Goal: Transaction & Acquisition: Purchase product/service

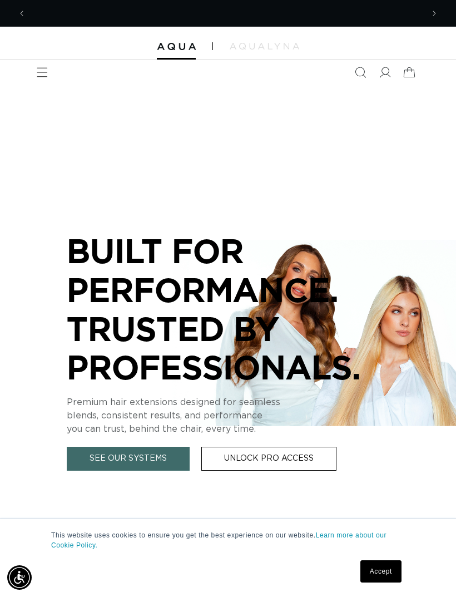
scroll to position [0, 397]
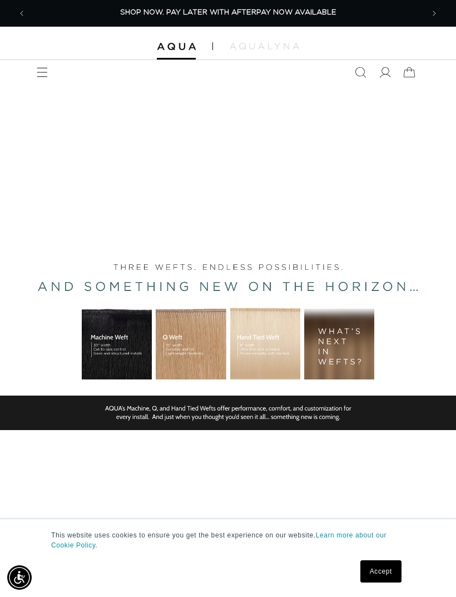
click at [262, 48] on img at bounding box center [265, 46] width 70 height 7
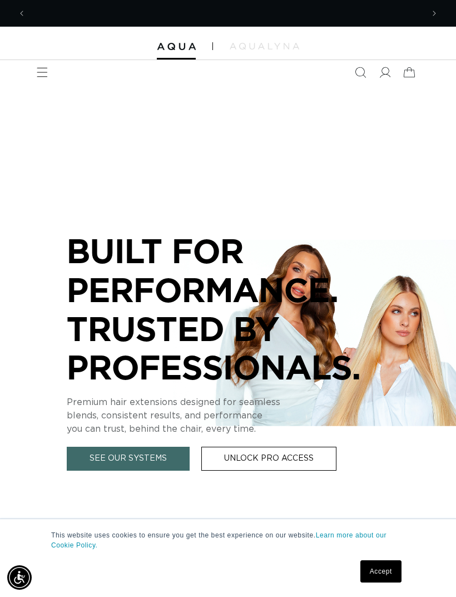
scroll to position [0, 0]
click at [38, 64] on span "Menu" at bounding box center [42, 72] width 24 height 24
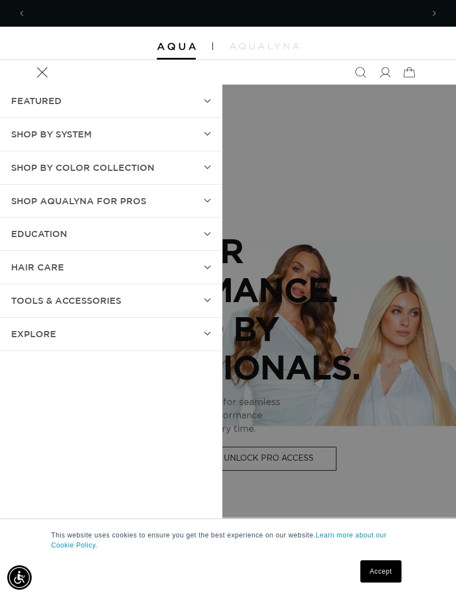
scroll to position [0, 397]
click at [388, 78] on icon at bounding box center [384, 72] width 11 height 11
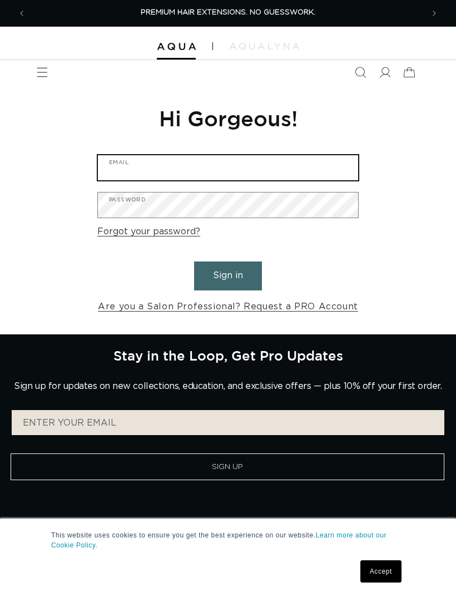
click at [117, 171] on input "Email" at bounding box center [228, 167] width 260 height 25
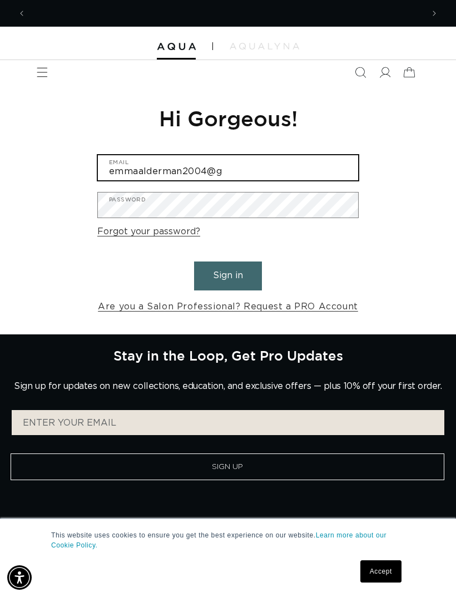
scroll to position [0, 397]
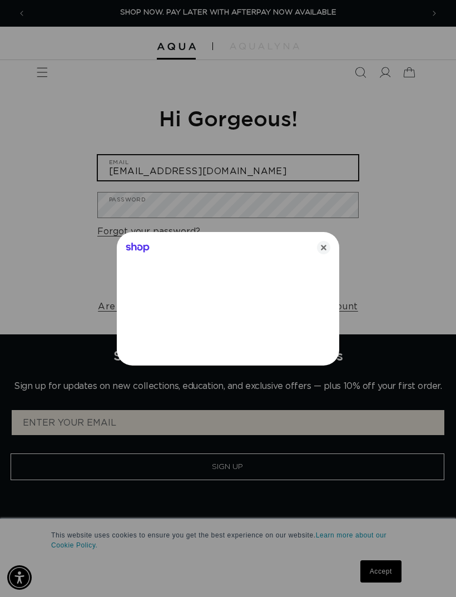
type input "emmaalderman2004@gmail.com"
click at [126, 208] on div at bounding box center [228, 298] width 456 height 597
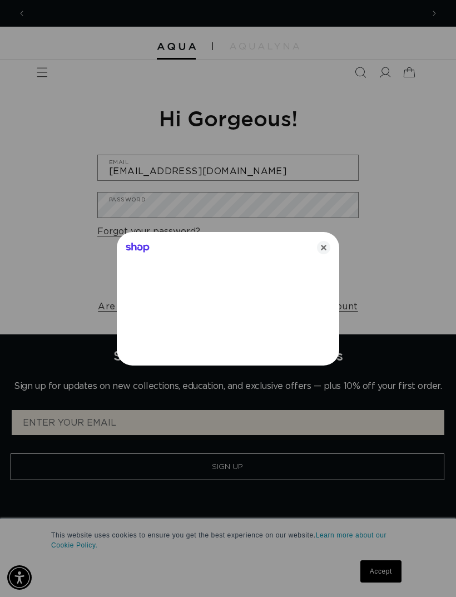
scroll to position [0, 794]
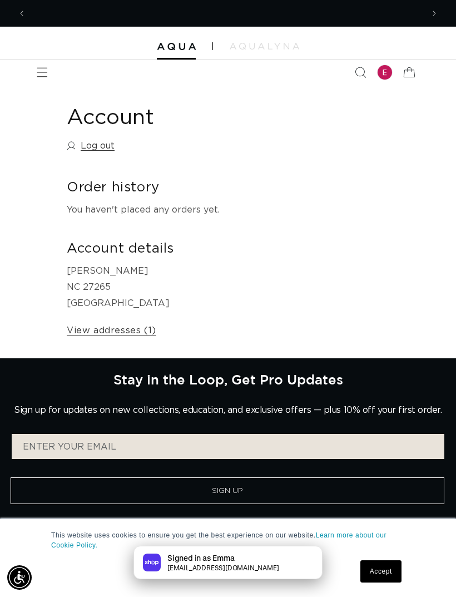
scroll to position [0, 397]
click at [46, 65] on span "Menu" at bounding box center [42, 72] width 24 height 24
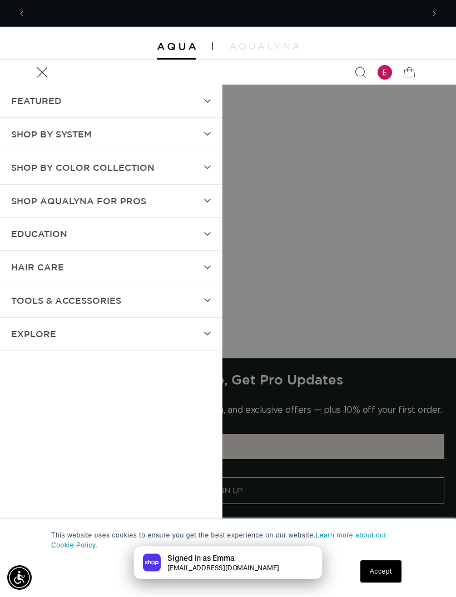
scroll to position [0, 794]
click at [202, 131] on summary "SHOP BY SYSTEM" at bounding box center [111, 134] width 222 height 33
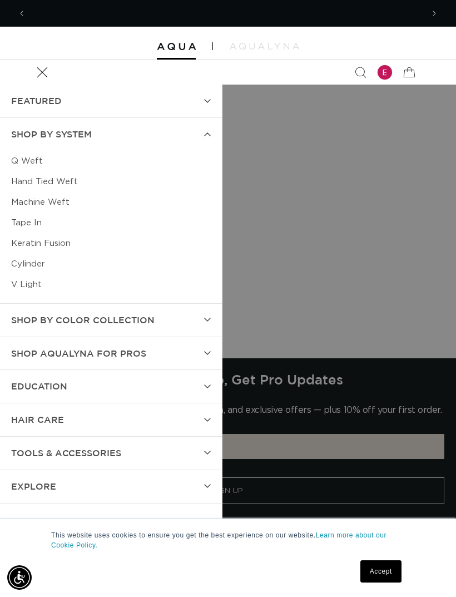
scroll to position [0, 0]
click at [207, 352] on icon at bounding box center [208, 352] width 6 height 3
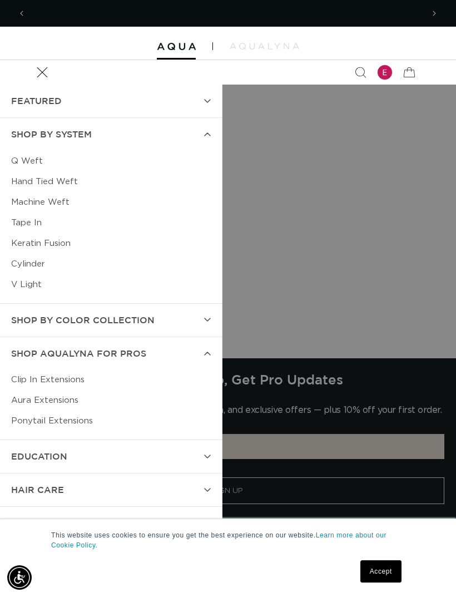
scroll to position [0, 397]
click at [214, 354] on summary "Shop AquaLyna for Pros" at bounding box center [111, 353] width 222 height 33
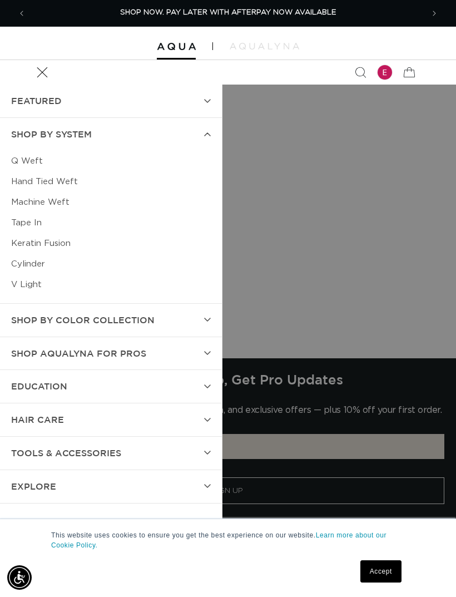
click at [207, 321] on summary "Shop by Color Collection" at bounding box center [111, 320] width 222 height 33
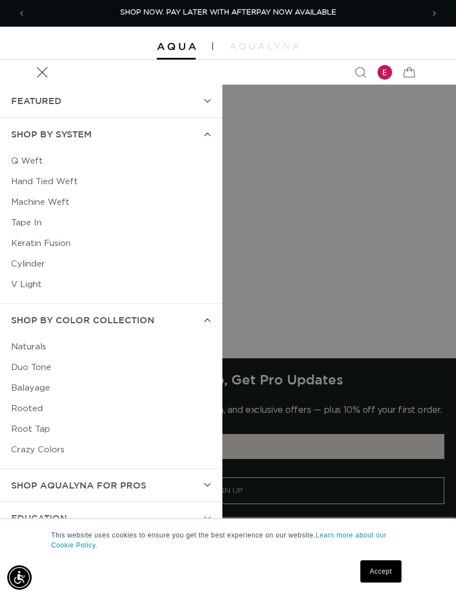
click at [207, 323] on summary "Shop by Color Collection" at bounding box center [111, 320] width 222 height 33
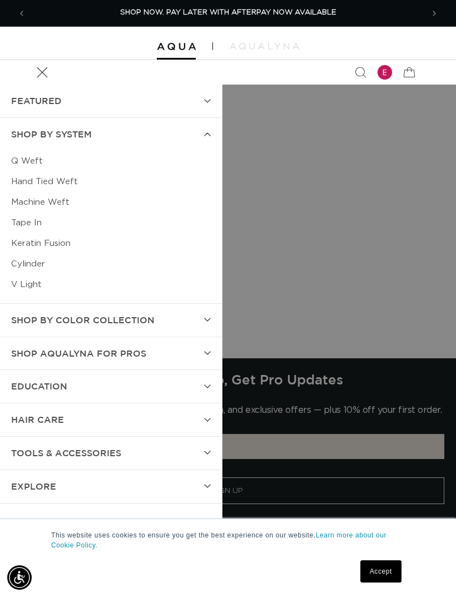
click at [24, 133] on span "SHOP BY SYSTEM" at bounding box center [51, 134] width 81 height 16
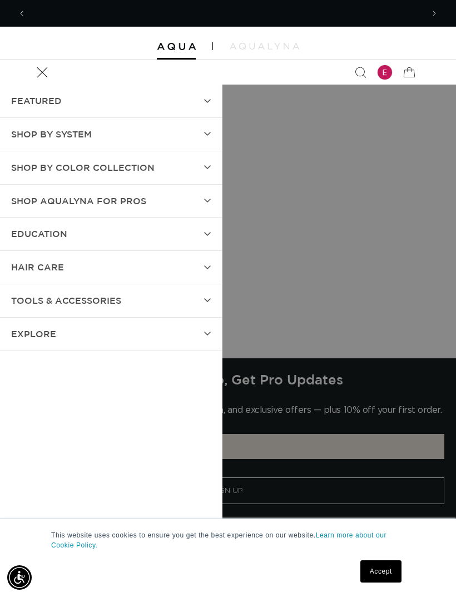
scroll to position [0, 794]
click at [203, 128] on summary "SHOP BY SYSTEM" at bounding box center [111, 134] width 222 height 33
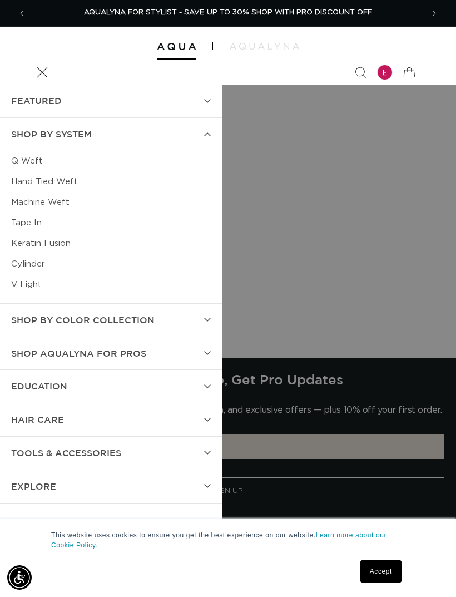
click at [17, 153] on link "Q Weft" at bounding box center [111, 161] width 200 height 21
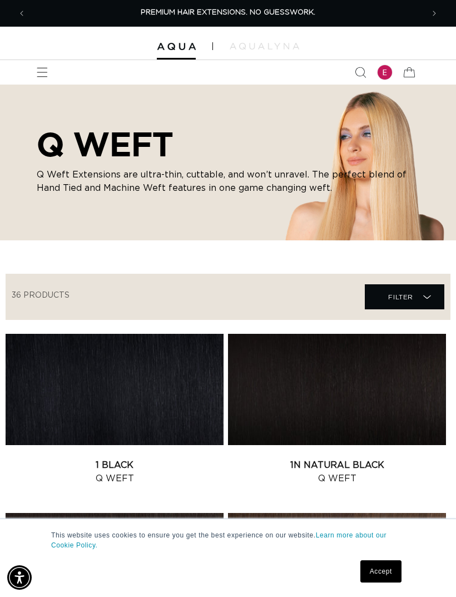
click at [53, 81] on span "Menu" at bounding box center [42, 72] width 24 height 24
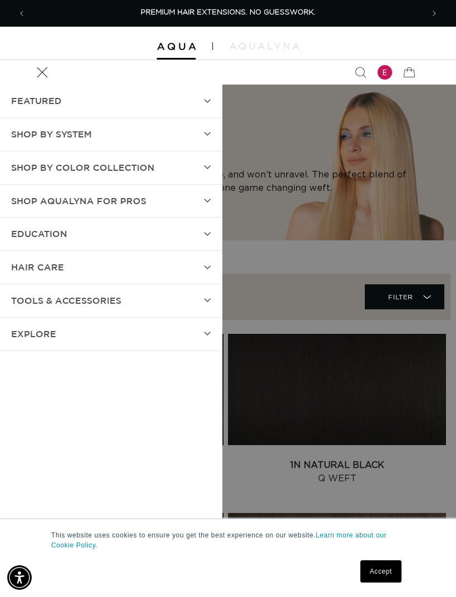
click at [202, 131] on summary "SHOP BY SYSTEM" at bounding box center [111, 134] width 222 height 33
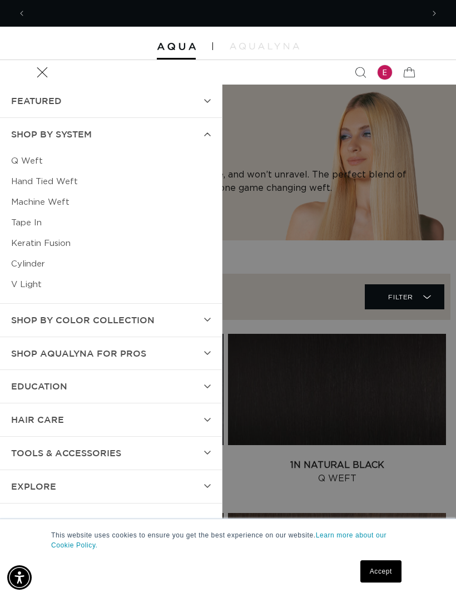
scroll to position [0, 397]
click at [25, 202] on link "Machine Weft" at bounding box center [111, 202] width 200 height 21
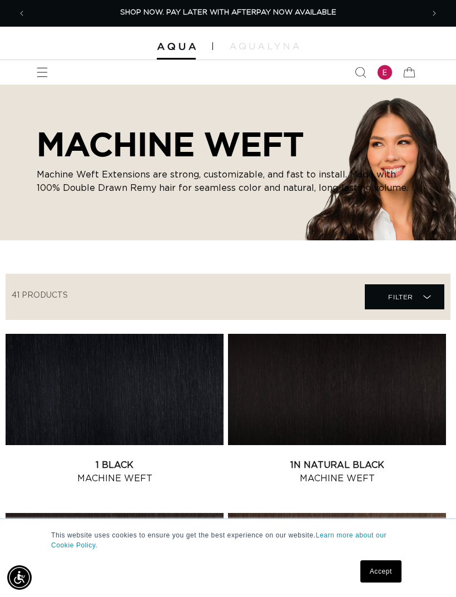
click at [37, 72] on icon "Menu" at bounding box center [42, 72] width 11 height 11
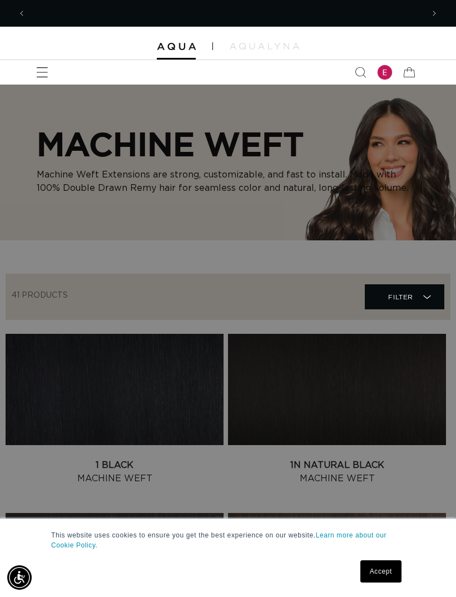
scroll to position [0, 794]
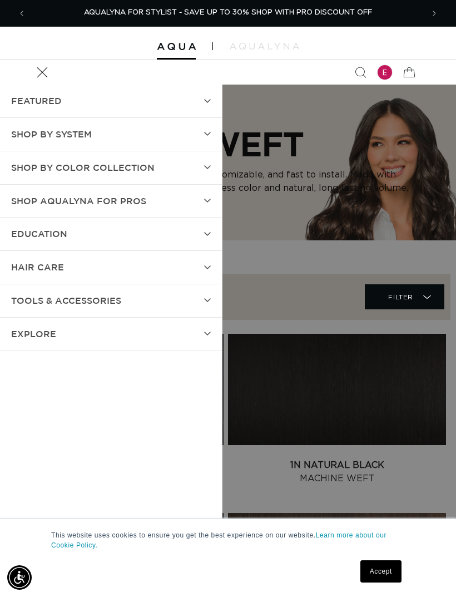
click at [194, 132] on summary "SHOP BY SYSTEM" at bounding box center [111, 134] width 222 height 33
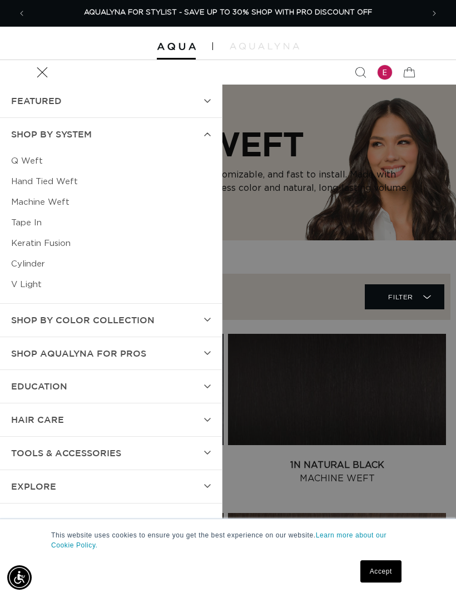
click at [13, 156] on link "Q Weft" at bounding box center [111, 161] width 200 height 21
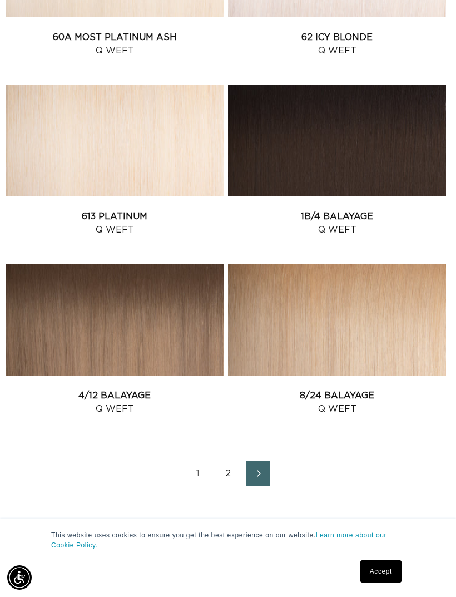
click at [251, 464] on link "Next page" at bounding box center [258, 473] width 24 height 24
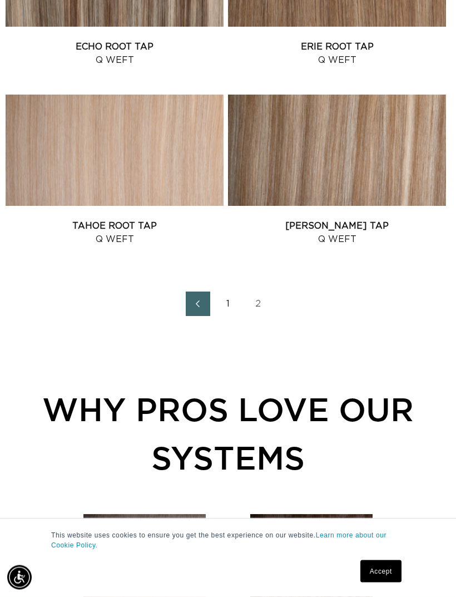
scroll to position [1493, 0]
click at [198, 303] on icon "Previous page" at bounding box center [197, 303] width 13 height 7
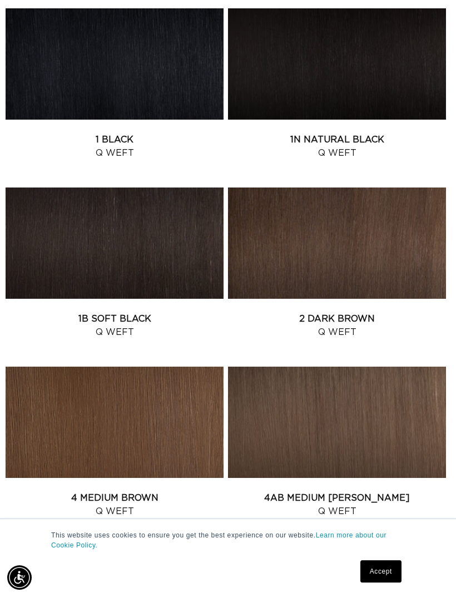
scroll to position [0, 397]
click at [410, 312] on link "2 Dark Brown Q Weft" at bounding box center [337, 325] width 218 height 27
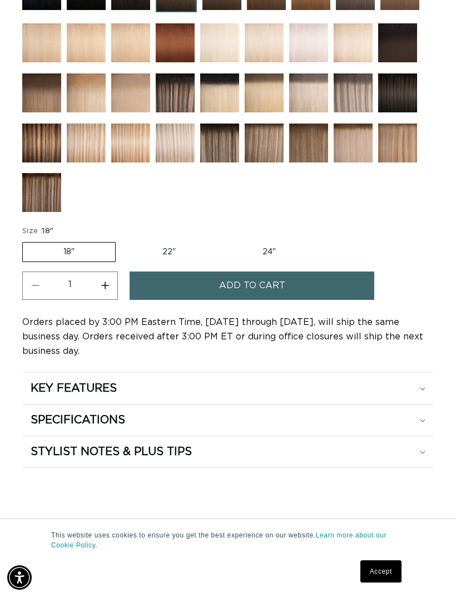
scroll to position [0, 397]
click at [161, 251] on label "22" Variant sold out or unavailable" at bounding box center [169, 251] width 95 height 19
click at [122, 240] on input "22" Variant sold out or unavailable" at bounding box center [121, 240] width 1 height 1
radio input "true"
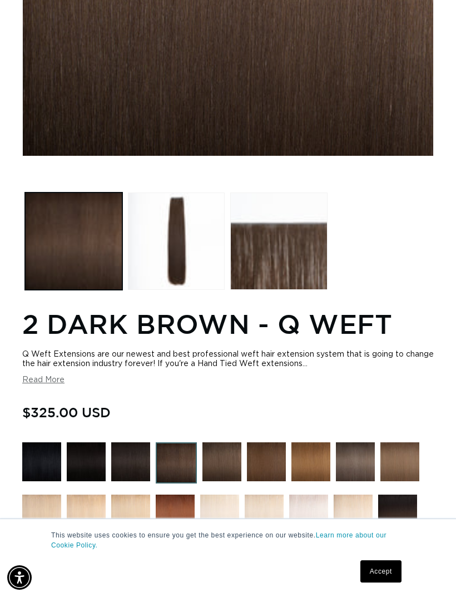
scroll to position [0, 397]
click at [36, 381] on button "Read More" at bounding box center [43, 379] width 42 height 9
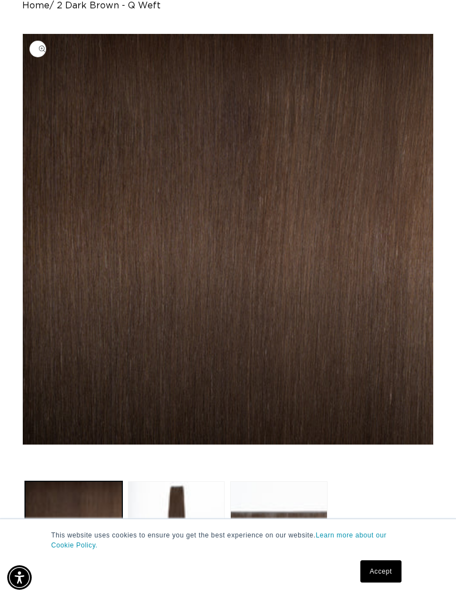
scroll to position [0, 0]
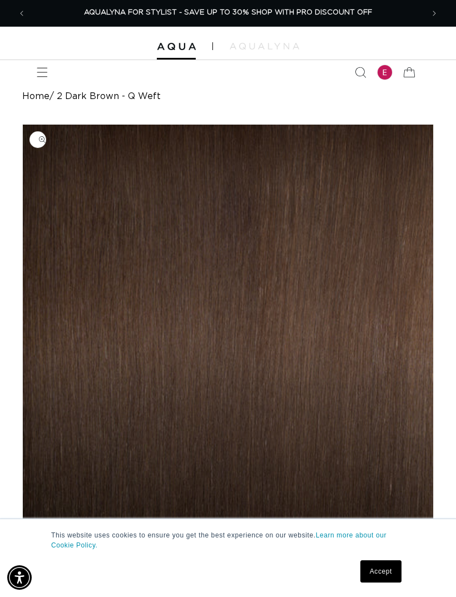
click at [53, 76] on span "Menu" at bounding box center [42, 72] width 24 height 24
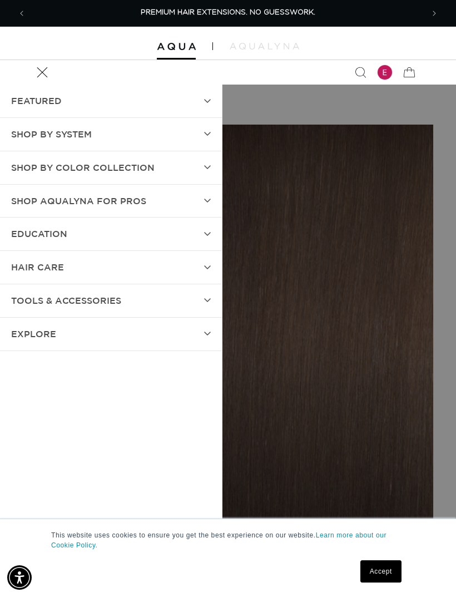
click at [201, 124] on summary "SHOP BY SYSTEM" at bounding box center [111, 134] width 222 height 33
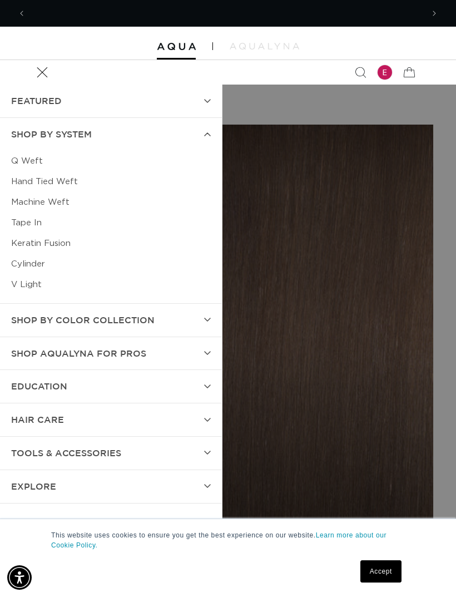
scroll to position [0, 397]
click at [26, 241] on link "Keratin Fusion" at bounding box center [111, 243] width 200 height 21
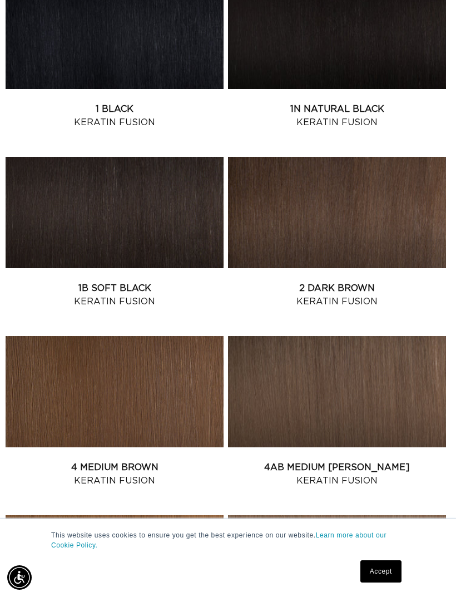
scroll to position [355, 0]
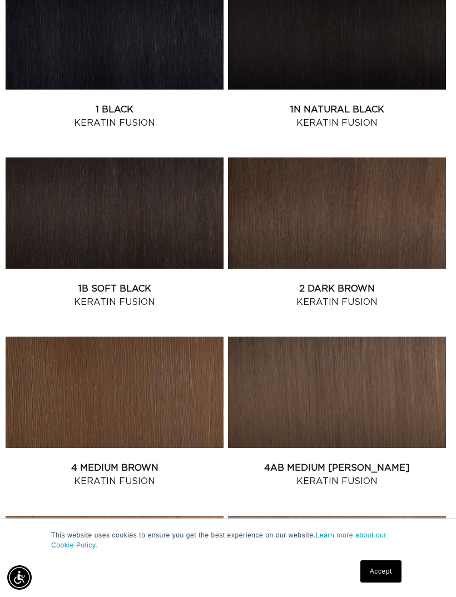
click at [287, 282] on link "2 Dark Brown Keratin Fusion" at bounding box center [337, 295] width 218 height 27
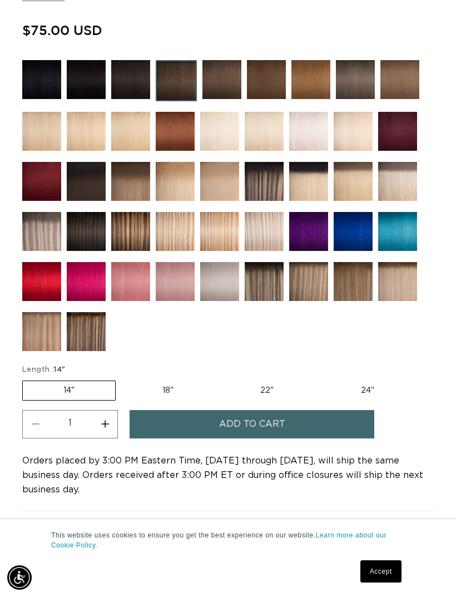
scroll to position [0, 397]
click at [256, 390] on label "22" Variant sold out or unavailable" at bounding box center [267, 390] width 95 height 19
click at [220, 379] on input "22" Variant sold out or unavailable" at bounding box center [220, 378] width 1 height 1
radio input "true"
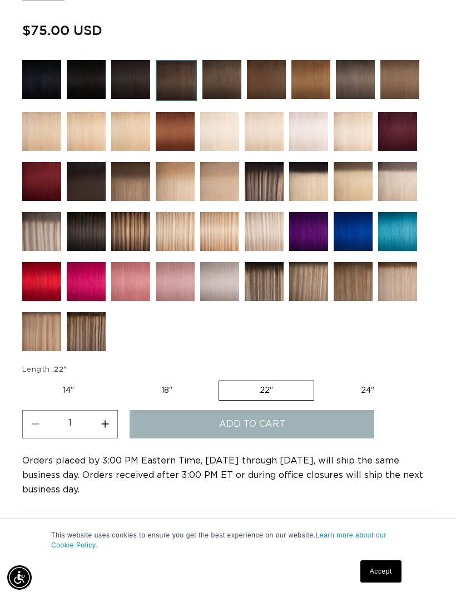
scroll to position [0, 794]
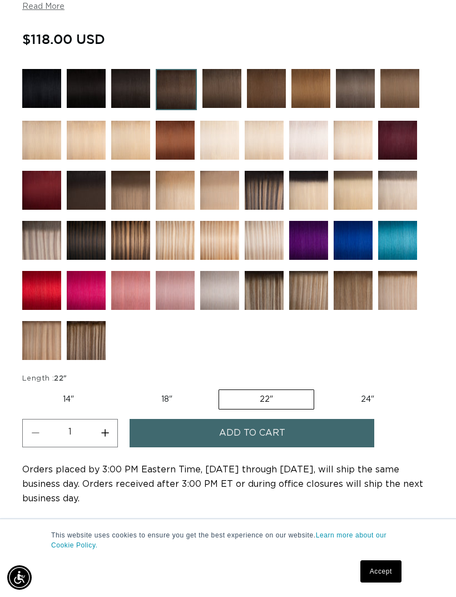
scroll to position [0, 794]
click at [358, 91] on img at bounding box center [355, 88] width 39 height 39
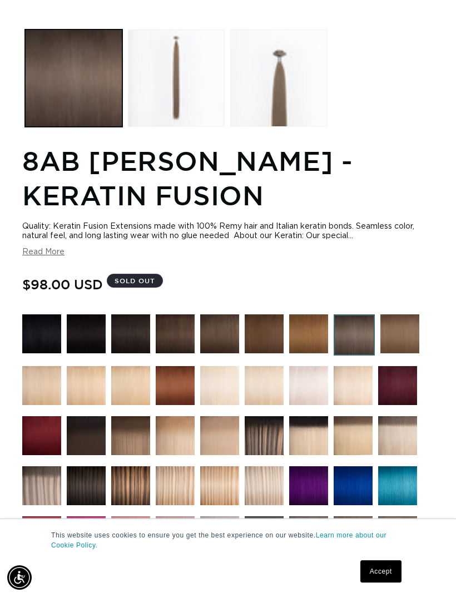
scroll to position [542, 0]
click at [179, 350] on img at bounding box center [175, 334] width 39 height 39
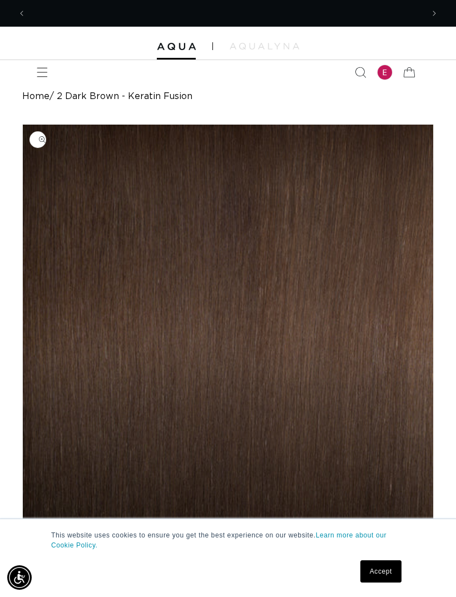
scroll to position [0, 397]
click at [36, 73] on span "Menu" at bounding box center [42, 72] width 24 height 24
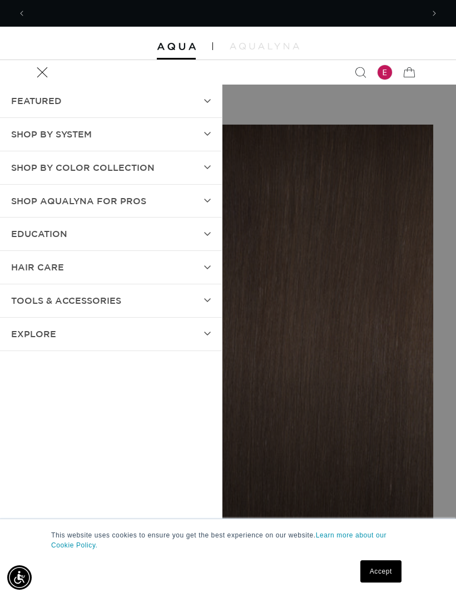
scroll to position [0, 794]
click at [206, 262] on summary "hAIR CARE" at bounding box center [111, 267] width 222 height 33
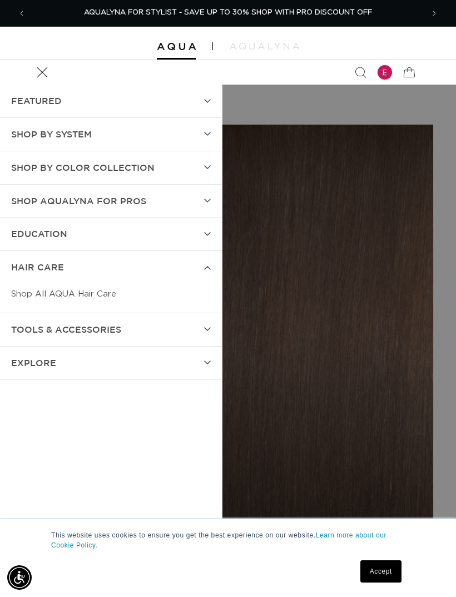
click at [197, 318] on summary "TOOLS & ACCESSORIES" at bounding box center [111, 329] width 222 height 33
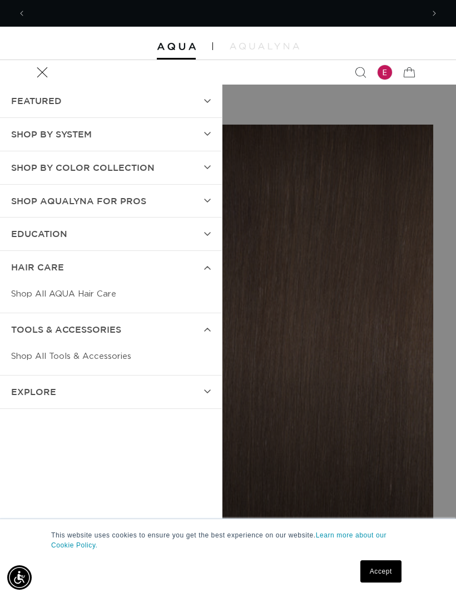
scroll to position [0, 0]
click at [116, 346] on link "Shop All Tools & Accessories" at bounding box center [111, 356] width 200 height 21
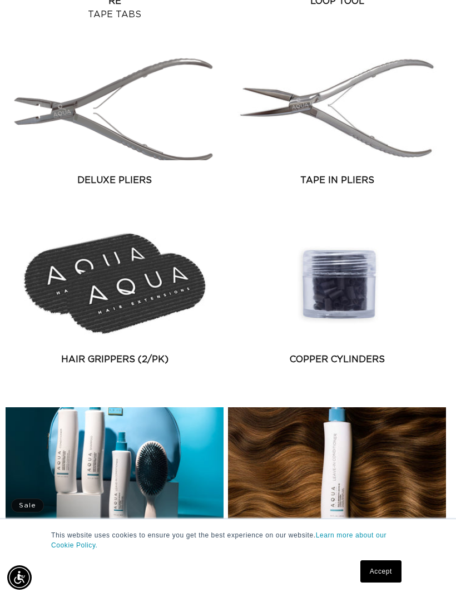
scroll to position [1452, 0]
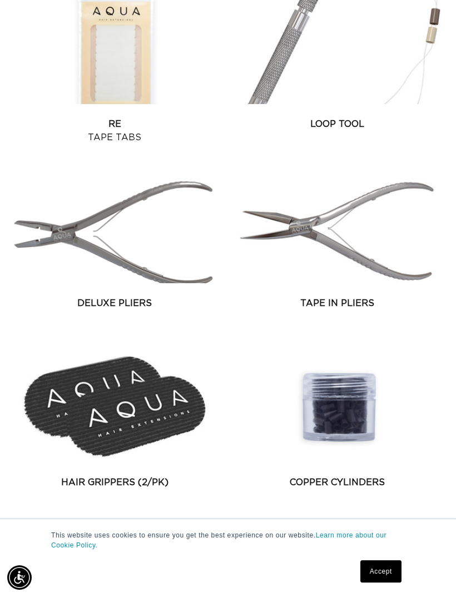
click at [144, 296] on link "Deluxe Pliers" at bounding box center [115, 302] width 218 height 13
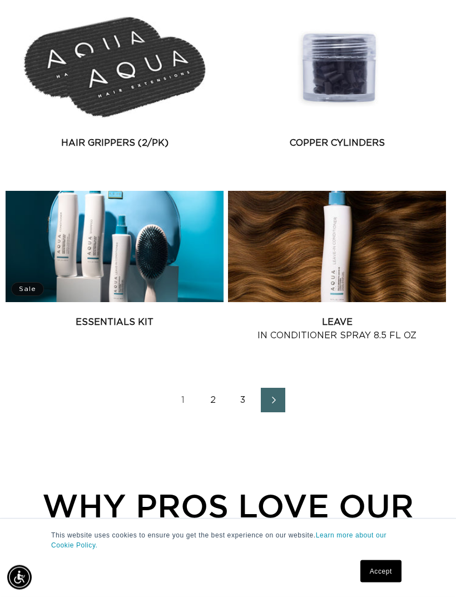
scroll to position [1790, 0]
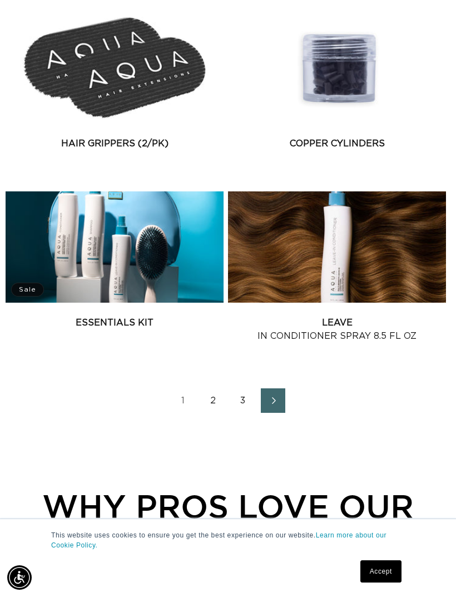
click at [209, 399] on link "2" at bounding box center [213, 400] width 24 height 24
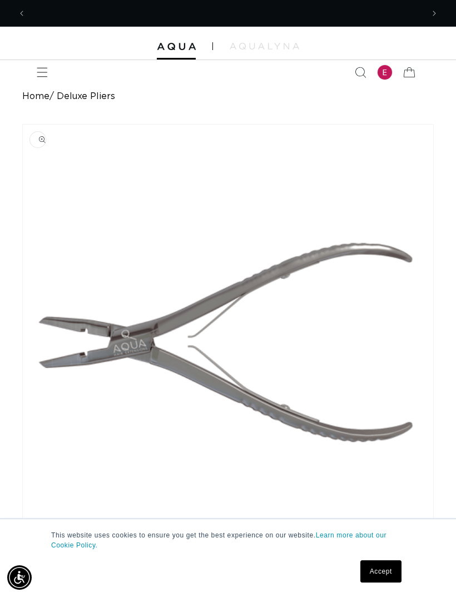
scroll to position [0, 794]
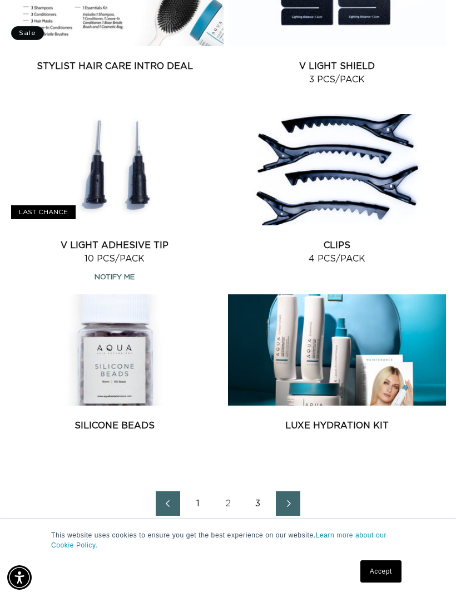
scroll to position [0, 794]
click at [259, 497] on link "3" at bounding box center [258, 503] width 24 height 24
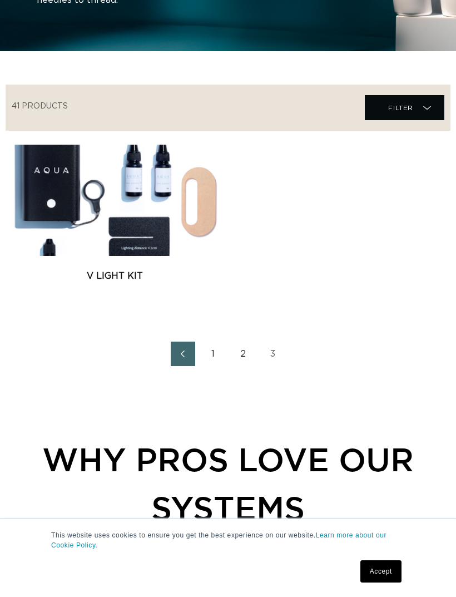
scroll to position [281, 0]
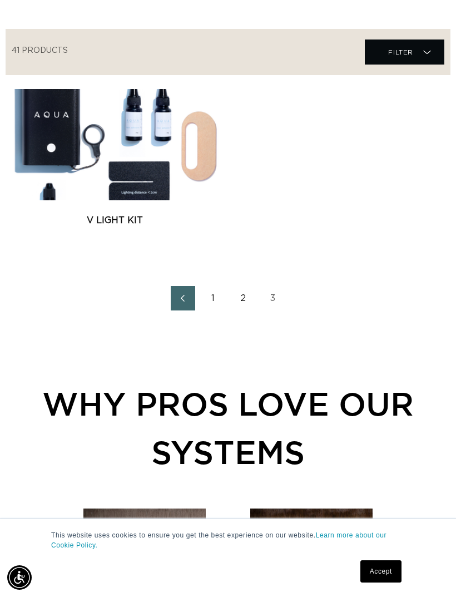
click at [247, 293] on link "2" at bounding box center [243, 298] width 24 height 24
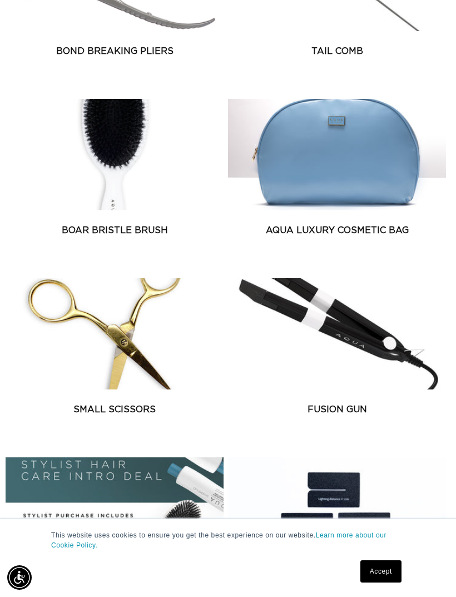
scroll to position [1166, 0]
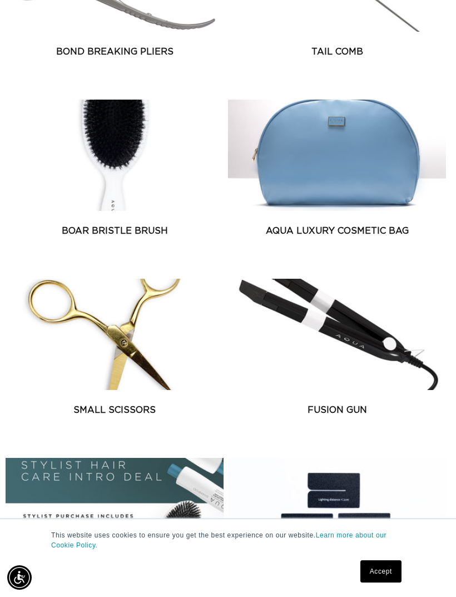
click at [151, 224] on link "Boar Bristle Brush" at bounding box center [115, 230] width 218 height 13
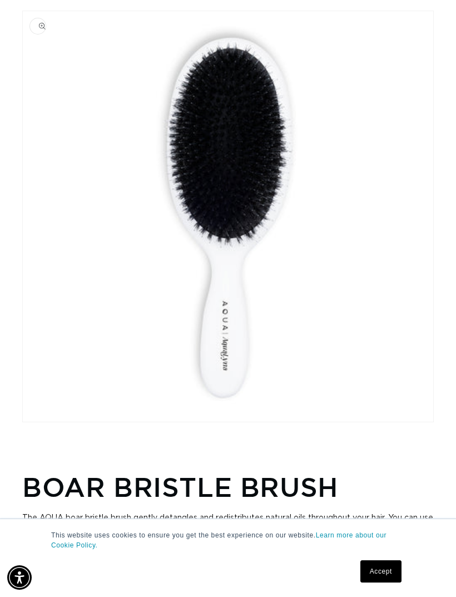
scroll to position [0, 794]
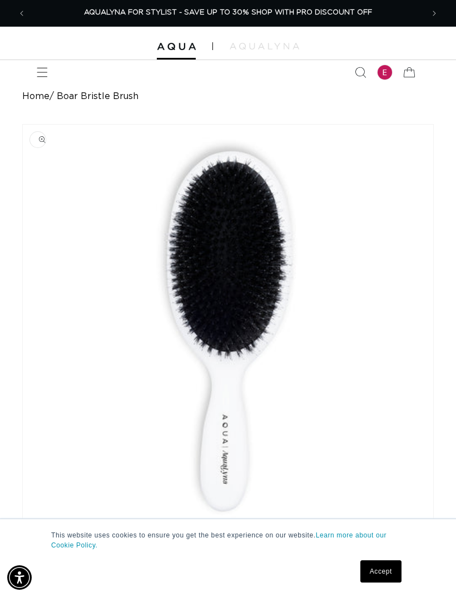
click at [54, 84] on span "Menu" at bounding box center [42, 72] width 24 height 24
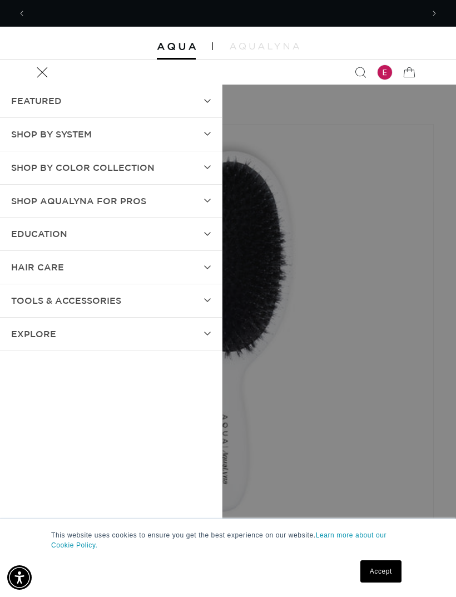
scroll to position [0, 0]
click at [43, 76] on icon "Menu" at bounding box center [42, 72] width 11 height 11
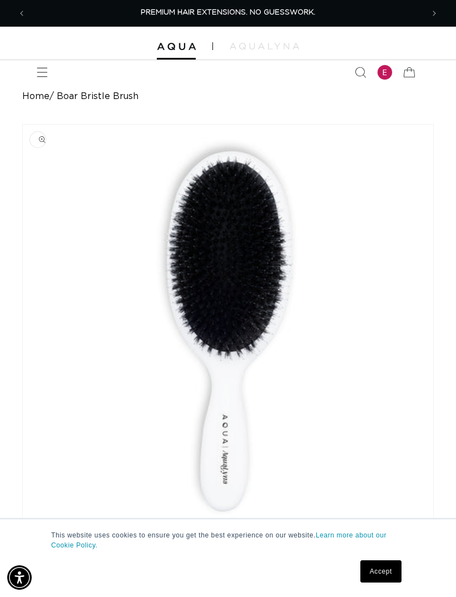
click at [36, 67] on span "Menu" at bounding box center [42, 72] width 24 height 24
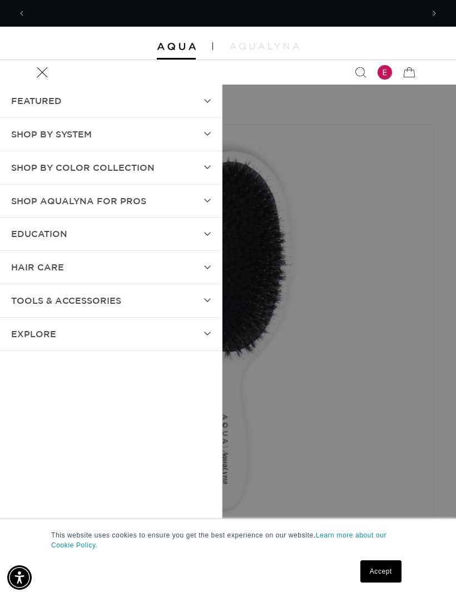
scroll to position [0, 397]
click at [196, 101] on summary "FEATURED" at bounding box center [111, 101] width 222 height 33
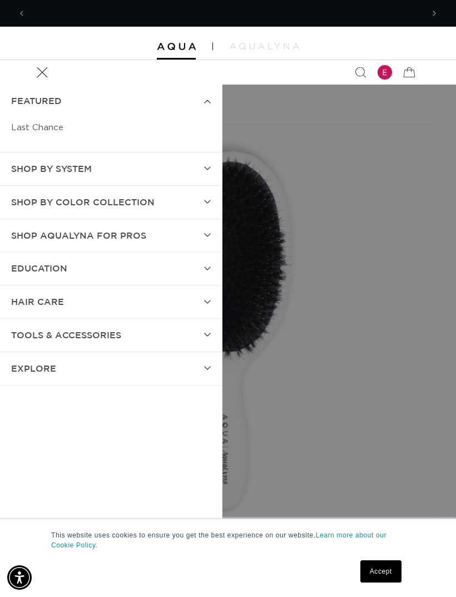
scroll to position [0, 794]
click at [35, 123] on link "Last Chance" at bounding box center [111, 127] width 200 height 21
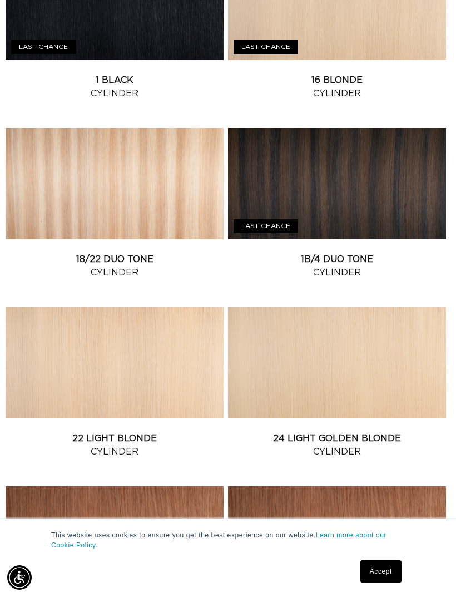
scroll to position [0, 397]
click at [364, 252] on link "1B/4 Duo Tone Cylinder" at bounding box center [337, 265] width 218 height 27
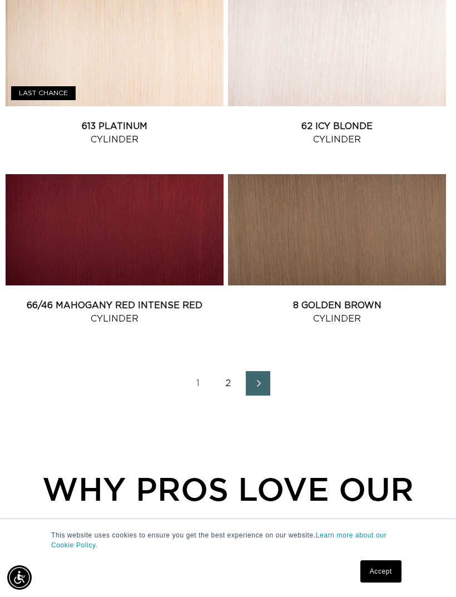
scroll to position [0, 0]
click at [252, 380] on icon "Next page" at bounding box center [258, 383] width 13 height 7
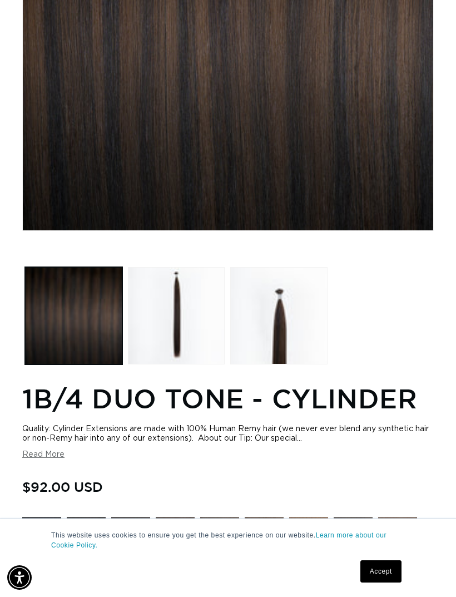
click at [269, 300] on button "Load image 3 in gallery view" at bounding box center [278, 315] width 97 height 97
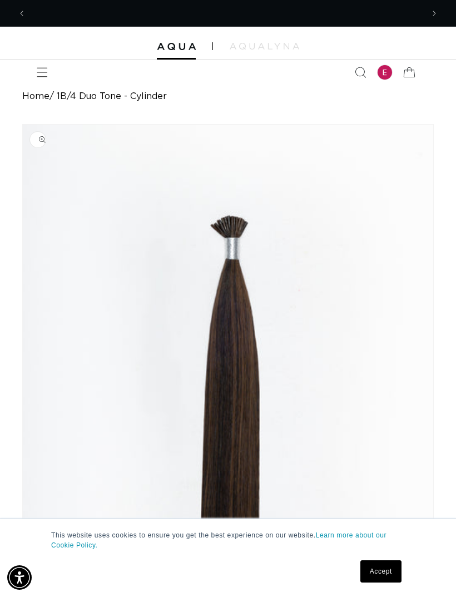
scroll to position [0, 794]
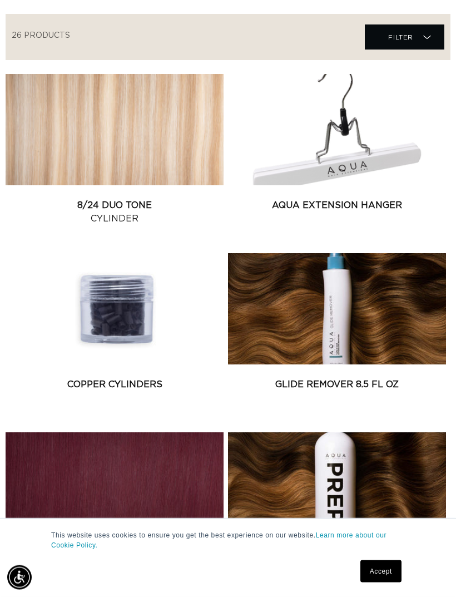
scroll to position [257, 0]
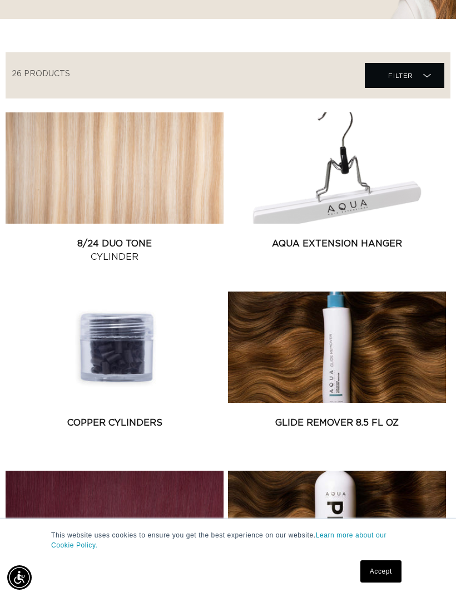
click at [393, 237] on link "AQUA Extension Hanger" at bounding box center [337, 243] width 218 height 13
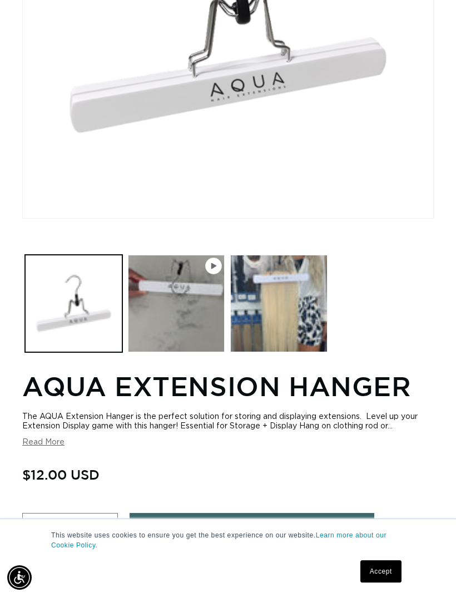
click at [303, 310] on button "Load image 2 in gallery view" at bounding box center [278, 303] width 97 height 97
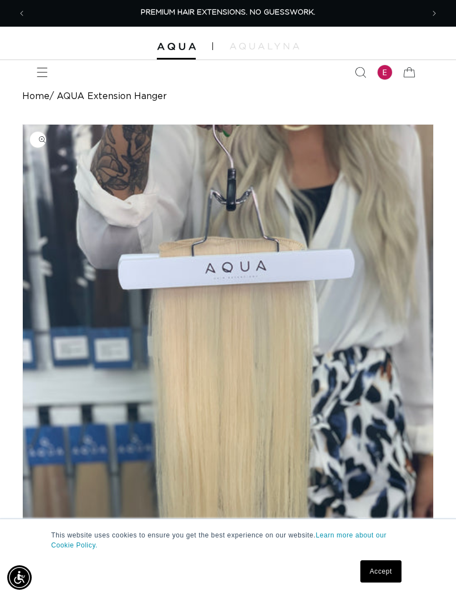
click at [37, 78] on span "Menu" at bounding box center [42, 72] width 24 height 24
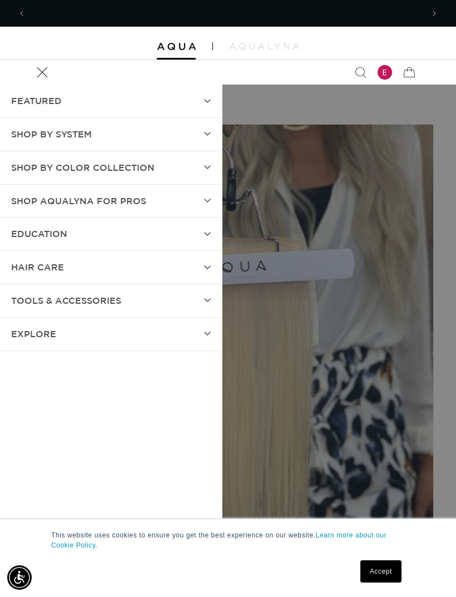
scroll to position [0, 397]
click at [48, 82] on span "Menu" at bounding box center [42, 72] width 24 height 24
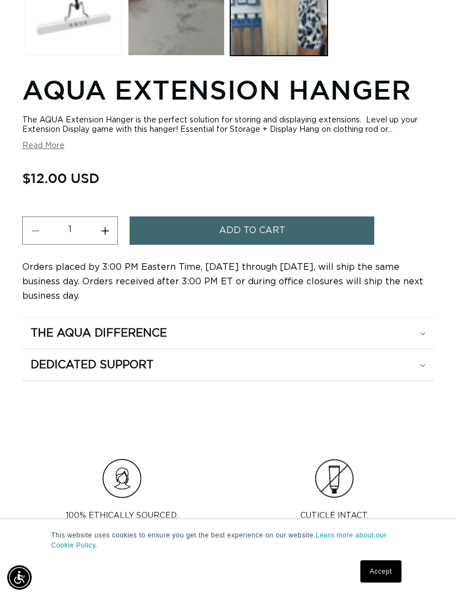
scroll to position [711, 0]
